Goal: Task Accomplishment & Management: Use online tool/utility

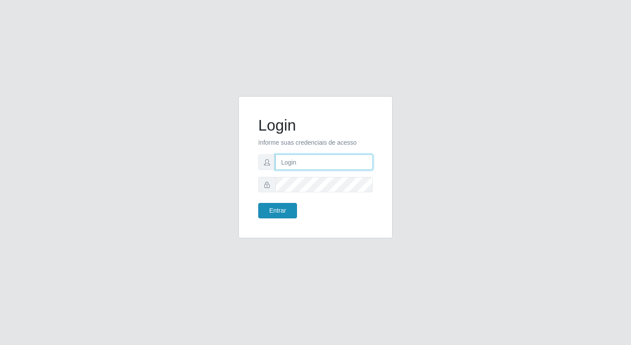
type input "elyda@quaresma"
click at [278, 206] on button "Entrar" at bounding box center [277, 210] width 39 height 15
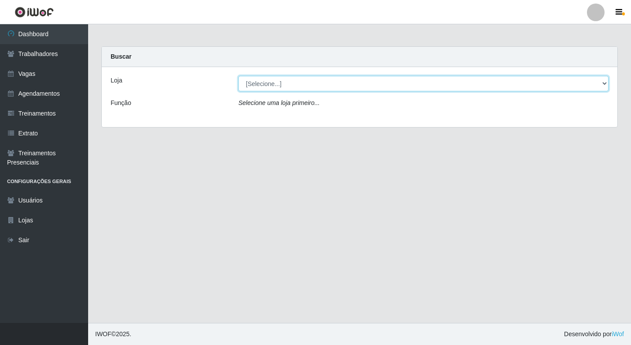
click at [307, 81] on select "[Selecione...] Super Quaresma Hortifruti" at bounding box center [423, 83] width 370 height 15
select select "511"
click at [238, 76] on select "[Selecione...] Super Quaresma Hortifruti" at bounding box center [423, 83] width 370 height 15
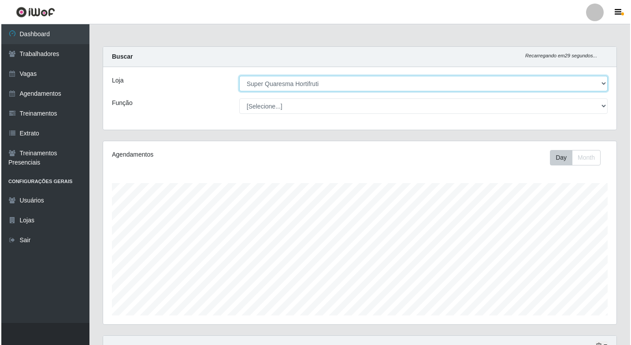
scroll to position [123, 0]
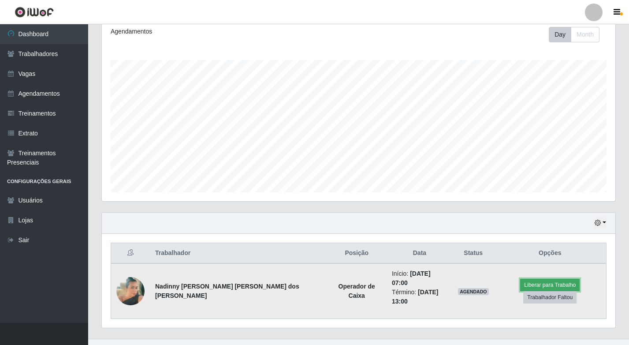
click at [520, 283] on button "Liberar para Trabalho" at bounding box center [550, 285] width 60 height 12
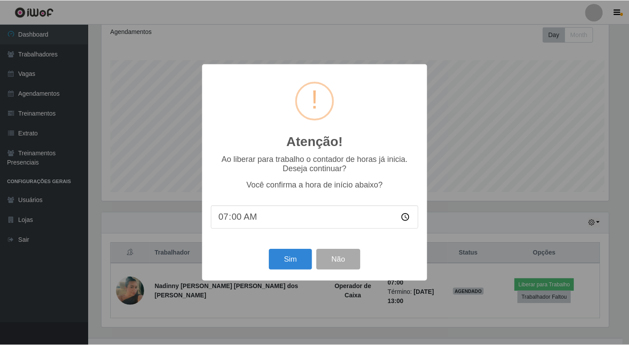
scroll to position [183, 509]
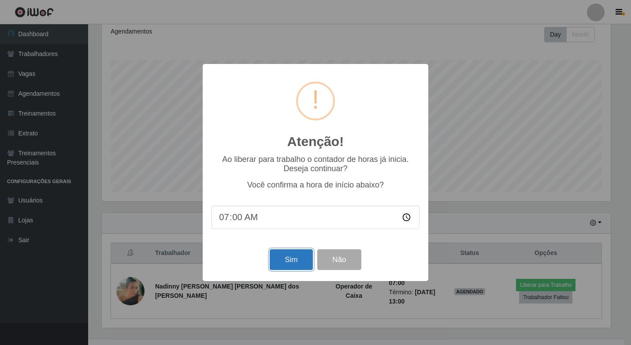
click at [284, 255] on button "Sim" at bounding box center [291, 259] width 43 height 21
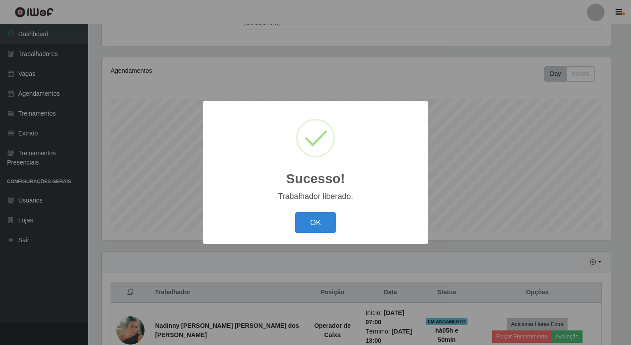
click at [328, 224] on button "OK" at bounding box center [315, 222] width 41 height 21
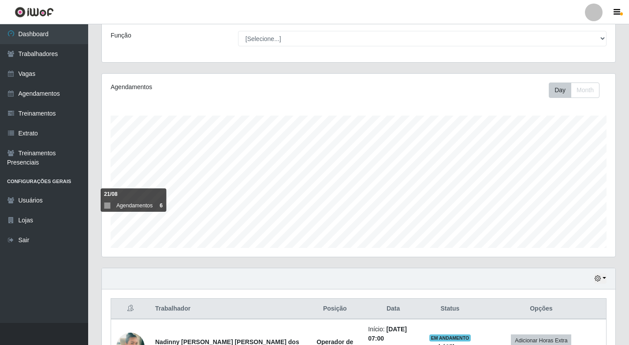
scroll to position [0, 0]
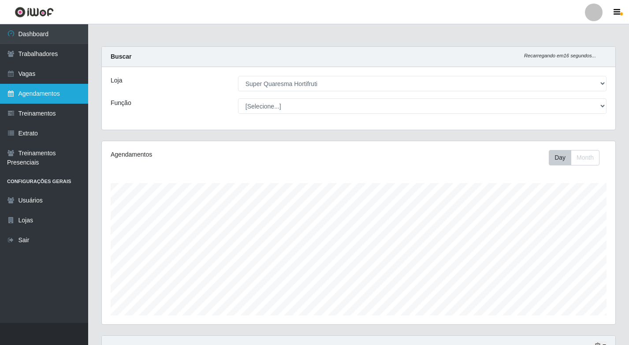
click at [58, 99] on link "Agendamentos" at bounding box center [44, 94] width 88 height 20
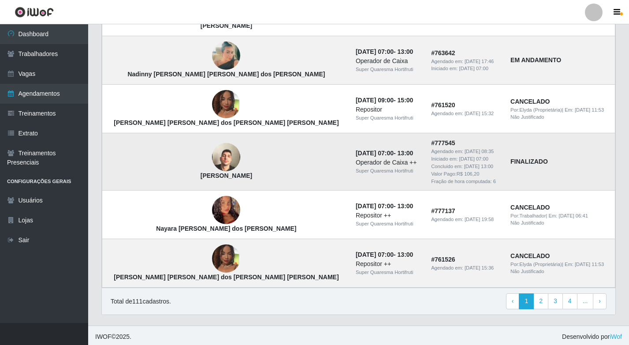
scroll to position [585, 0]
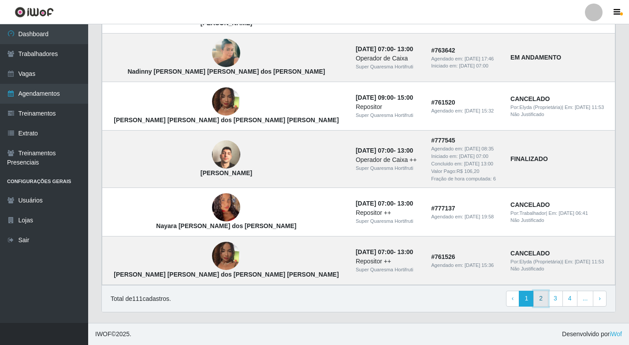
click at [546, 301] on link "2" at bounding box center [540, 299] width 15 height 16
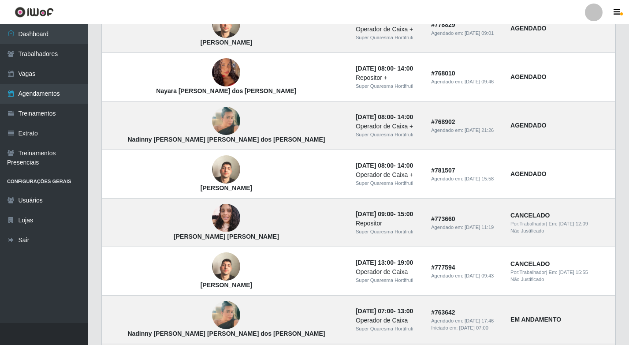
scroll to position [320, 0]
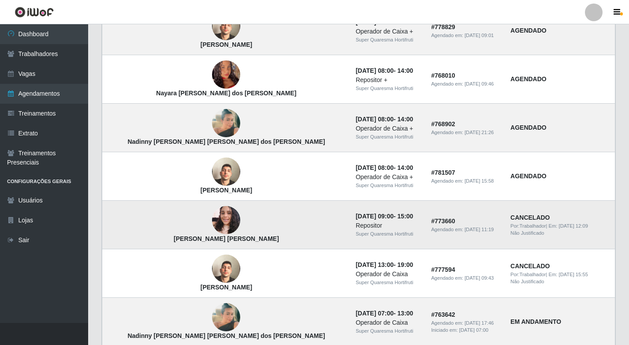
click at [350, 242] on td "[DATE] 09:00 - 15:00 Repositor Super Quaresma Hortifruti" at bounding box center [387, 225] width 75 height 48
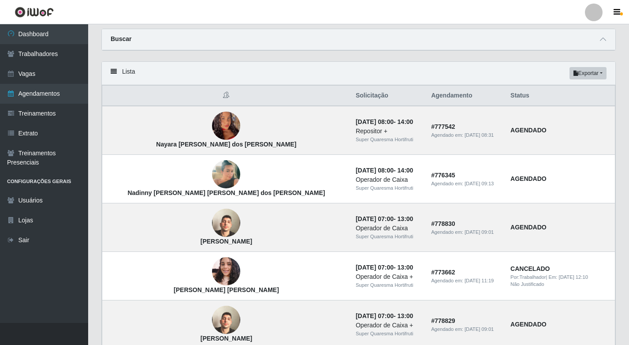
scroll to position [0, 0]
